Goal: Information Seeking & Learning: Learn about a topic

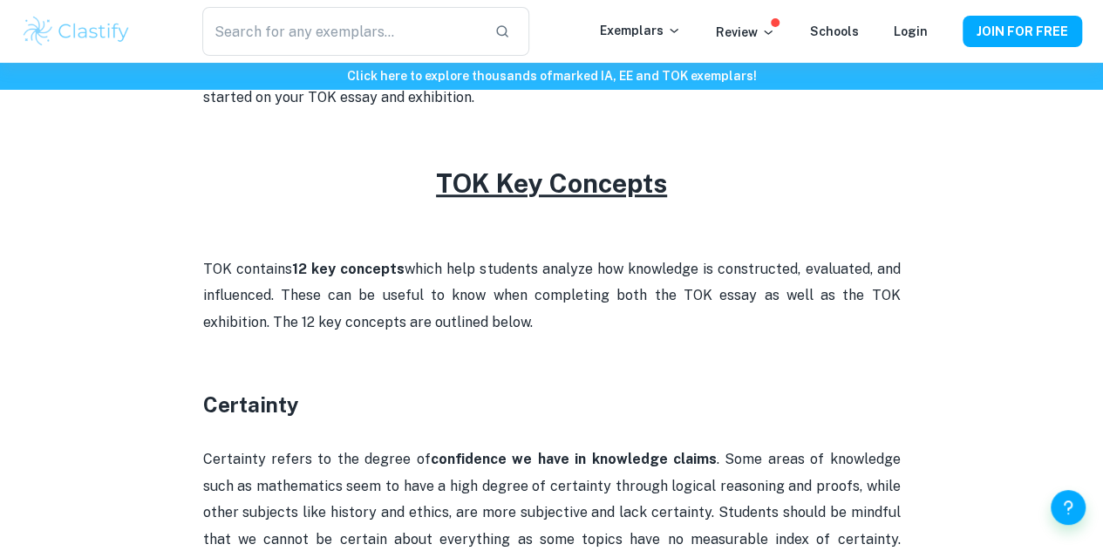
scroll to position [726, 0]
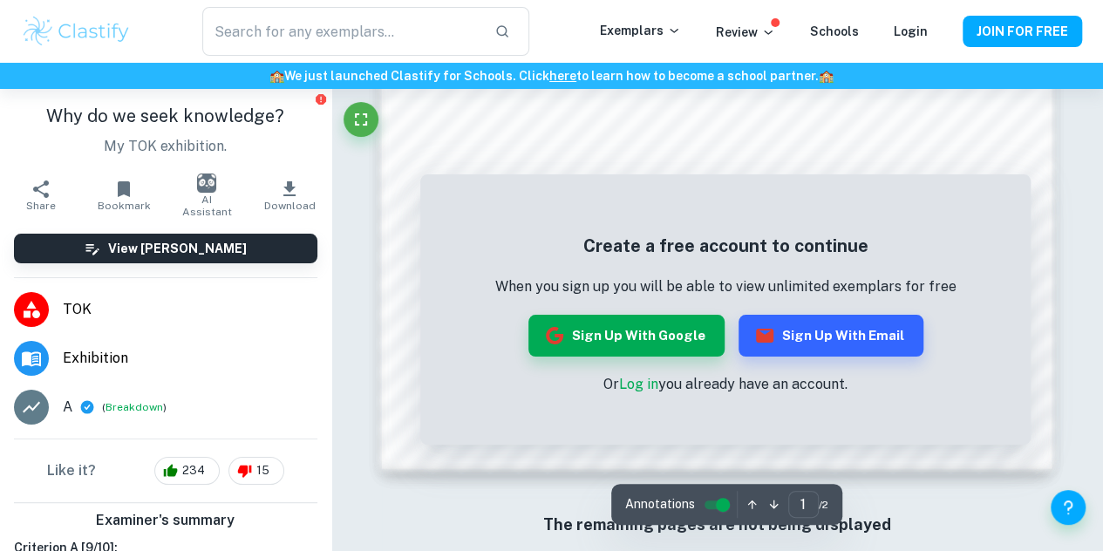
scroll to position [1416, 0]
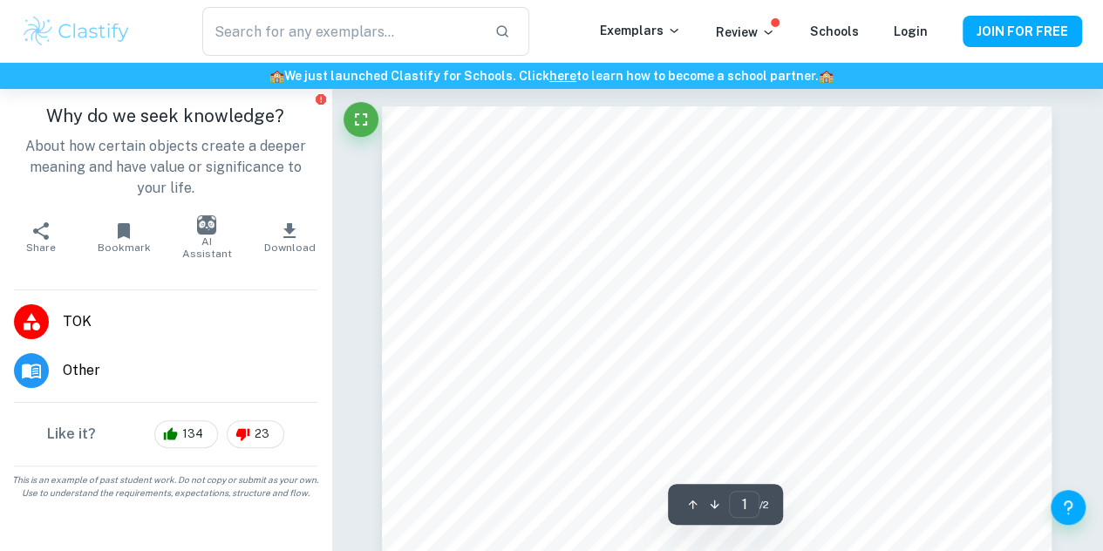
scroll to position [1, 0]
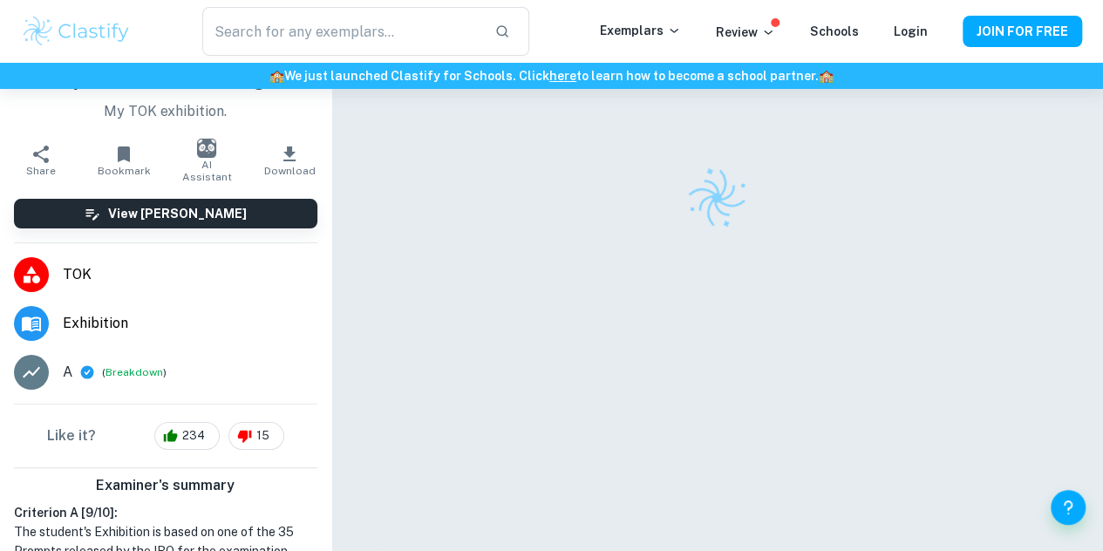
scroll to position [159, 0]
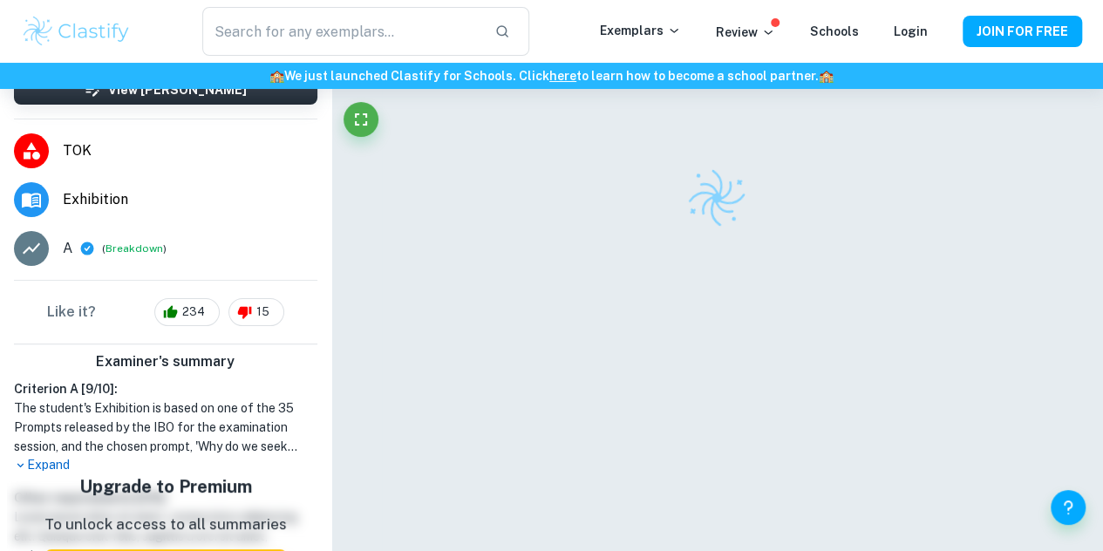
click at [44, 460] on p "Expand" at bounding box center [165, 465] width 303 height 18
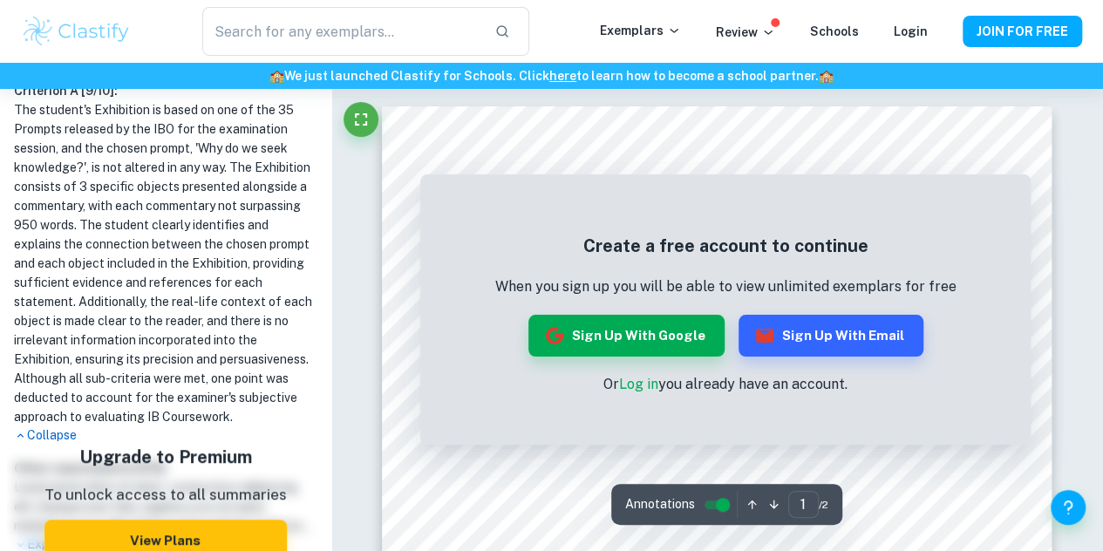
scroll to position [525, 0]
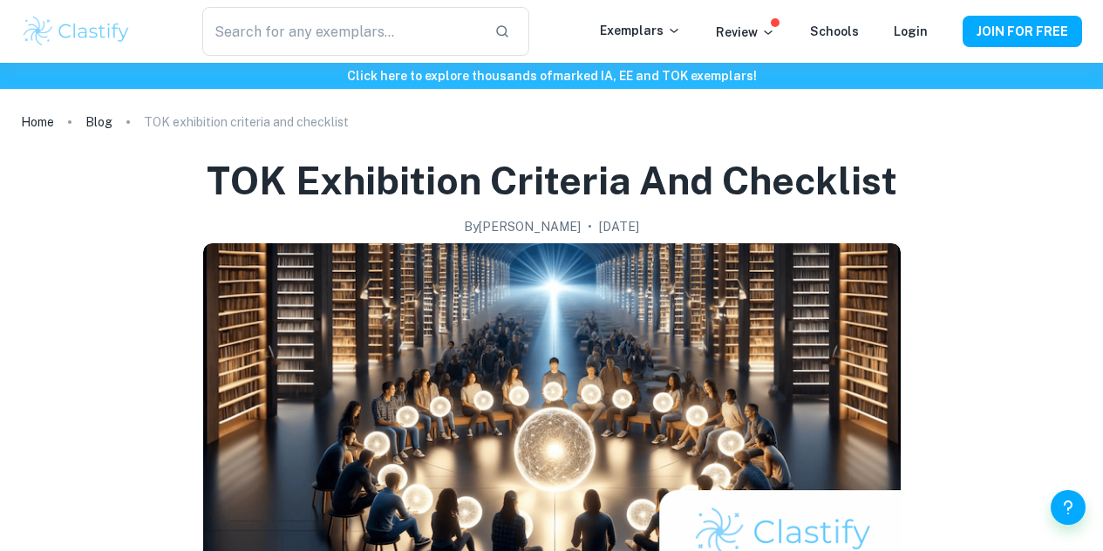
scroll to position [1036, 0]
